Goal: Browse casually

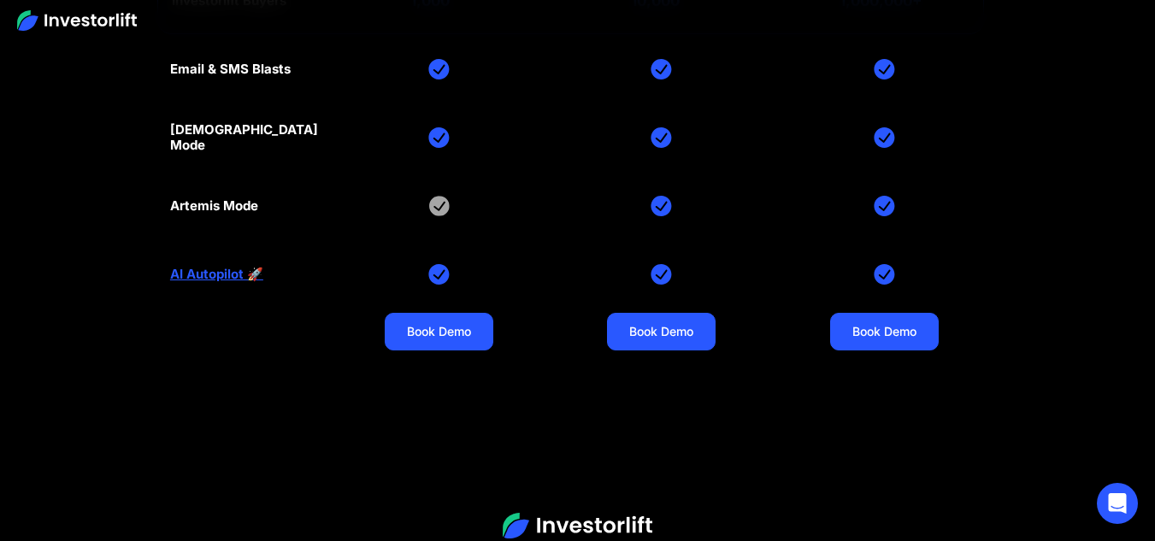
scroll to position [6994, 0]
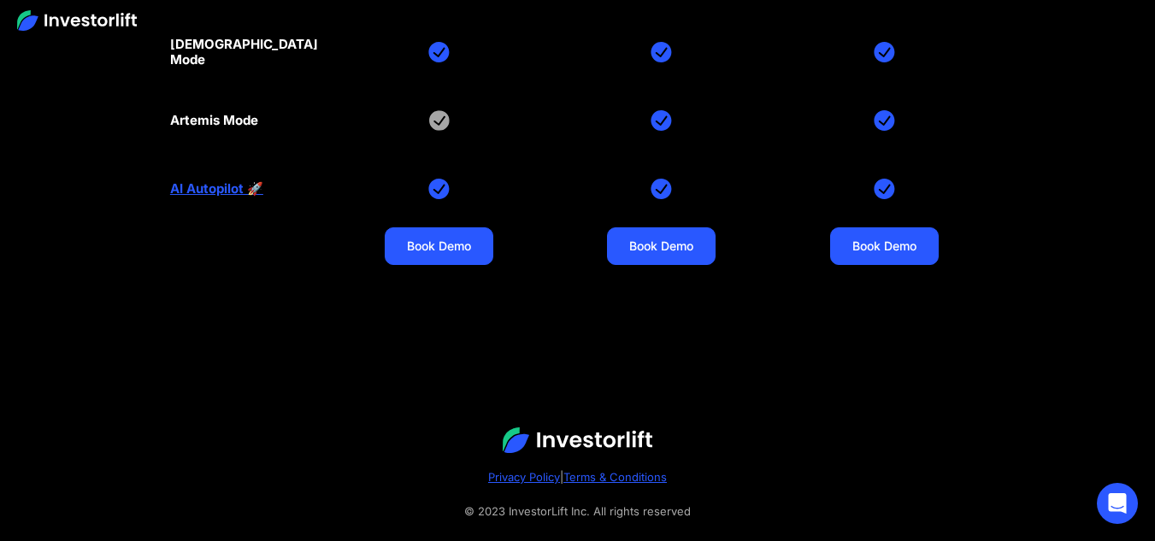
drag, startPoint x: 1154, startPoint y: 500, endPoint x: 1161, endPoint y: 491, distance: 11.6
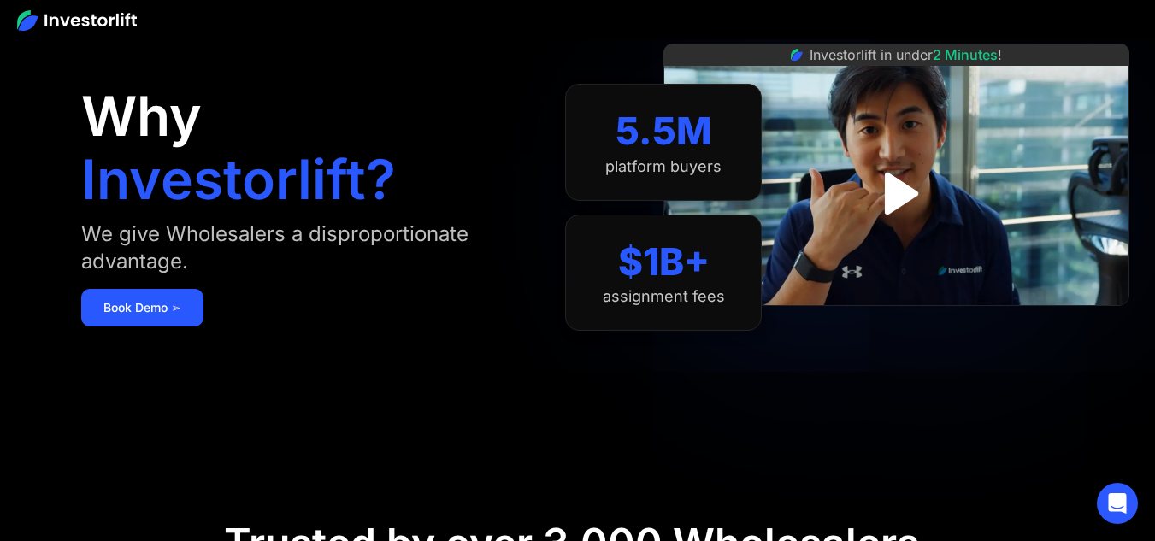
scroll to position [0, 0]
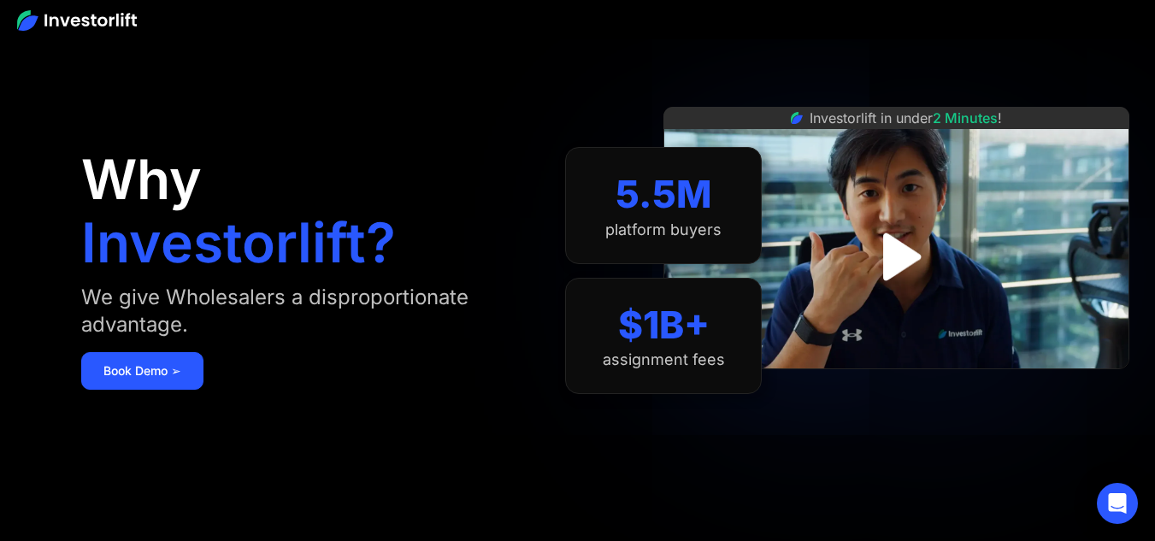
drag, startPoint x: 1167, startPoint y: 494, endPoint x: 1167, endPoint y: 32, distance: 462.7
click at [1155, 32] on html "Why Investorlift? We give Wholesalers a disproportionate advantage. Book Demo ➢…" at bounding box center [577, 270] width 1155 height 541
